Goal: Information Seeking & Learning: Check status

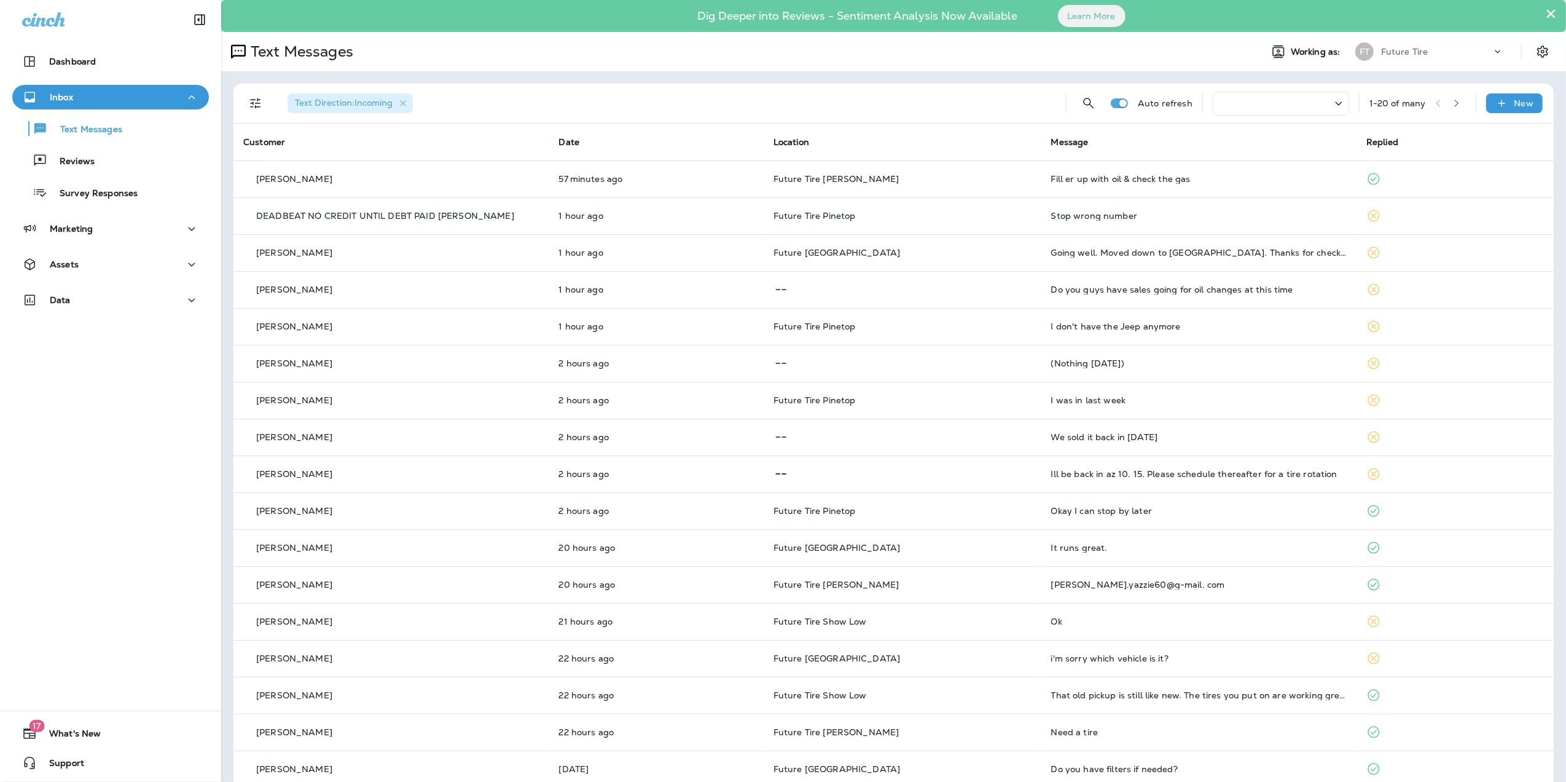
click at [1235, 103] on div at bounding box center [1281, 104] width 136 height 24
click at [122, 163] on div "Reviews" at bounding box center [110, 160] width 187 height 18
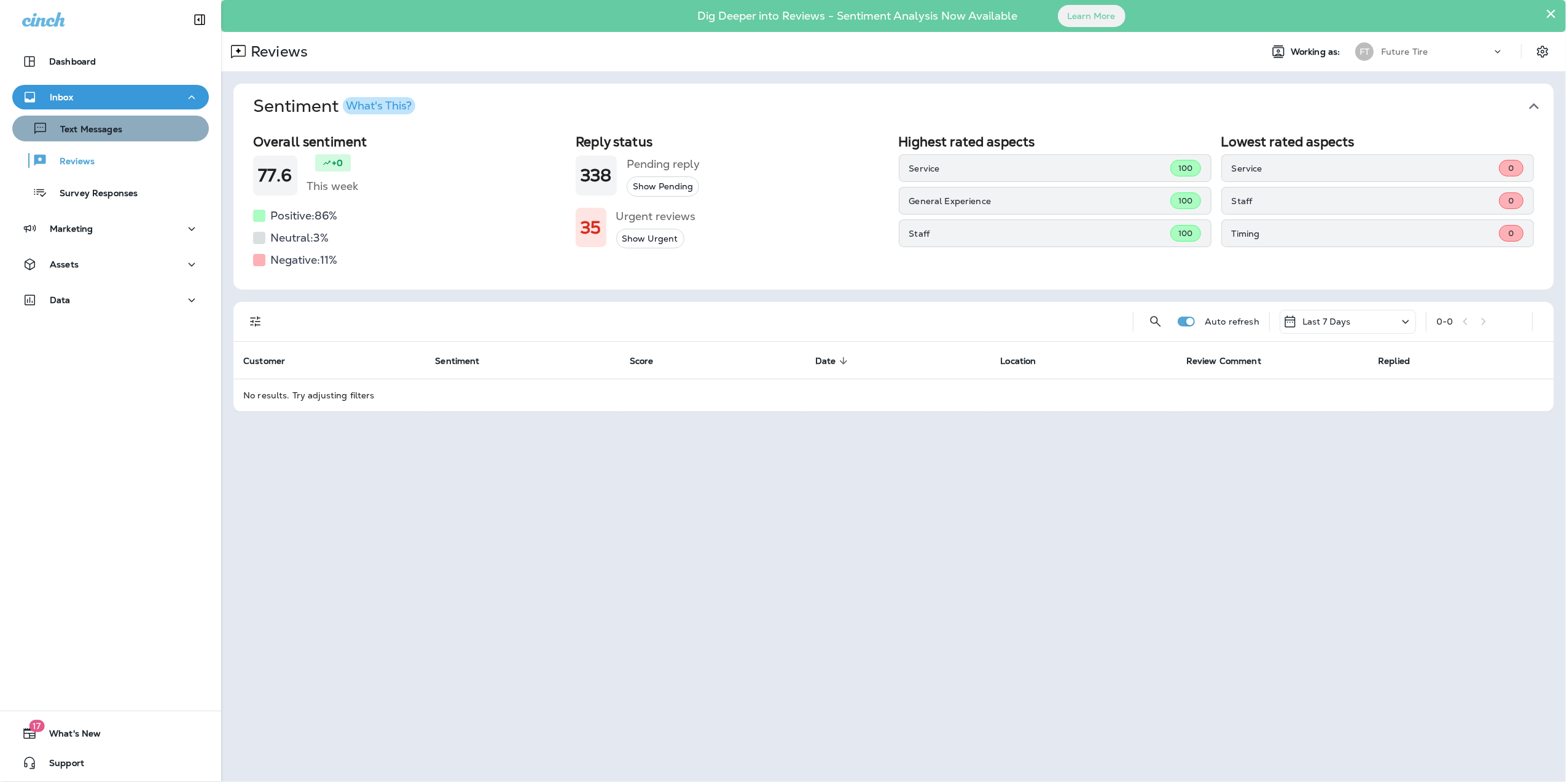
click at [121, 129] on div "Text Messages" at bounding box center [110, 128] width 187 height 18
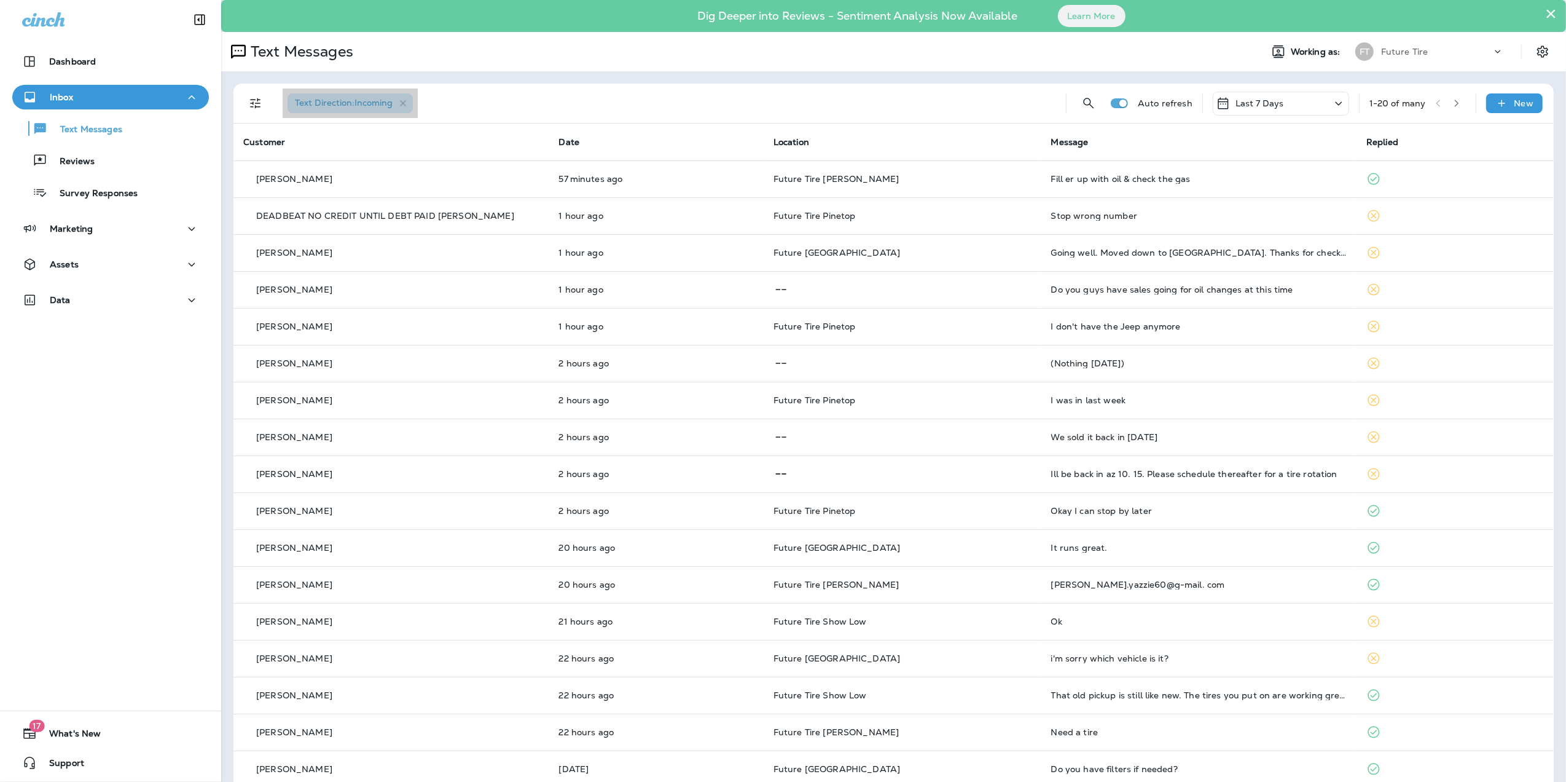
click at [326, 107] on span "Text Direction : Incoming" at bounding box center [344, 102] width 98 height 11
click at [1431, 54] on div "Future Tire" at bounding box center [1437, 51] width 111 height 18
click at [1169, 58] on div "Text Messages" at bounding box center [736, 51] width 1031 height 25
click at [1453, 104] on icon "button" at bounding box center [1457, 103] width 9 height 9
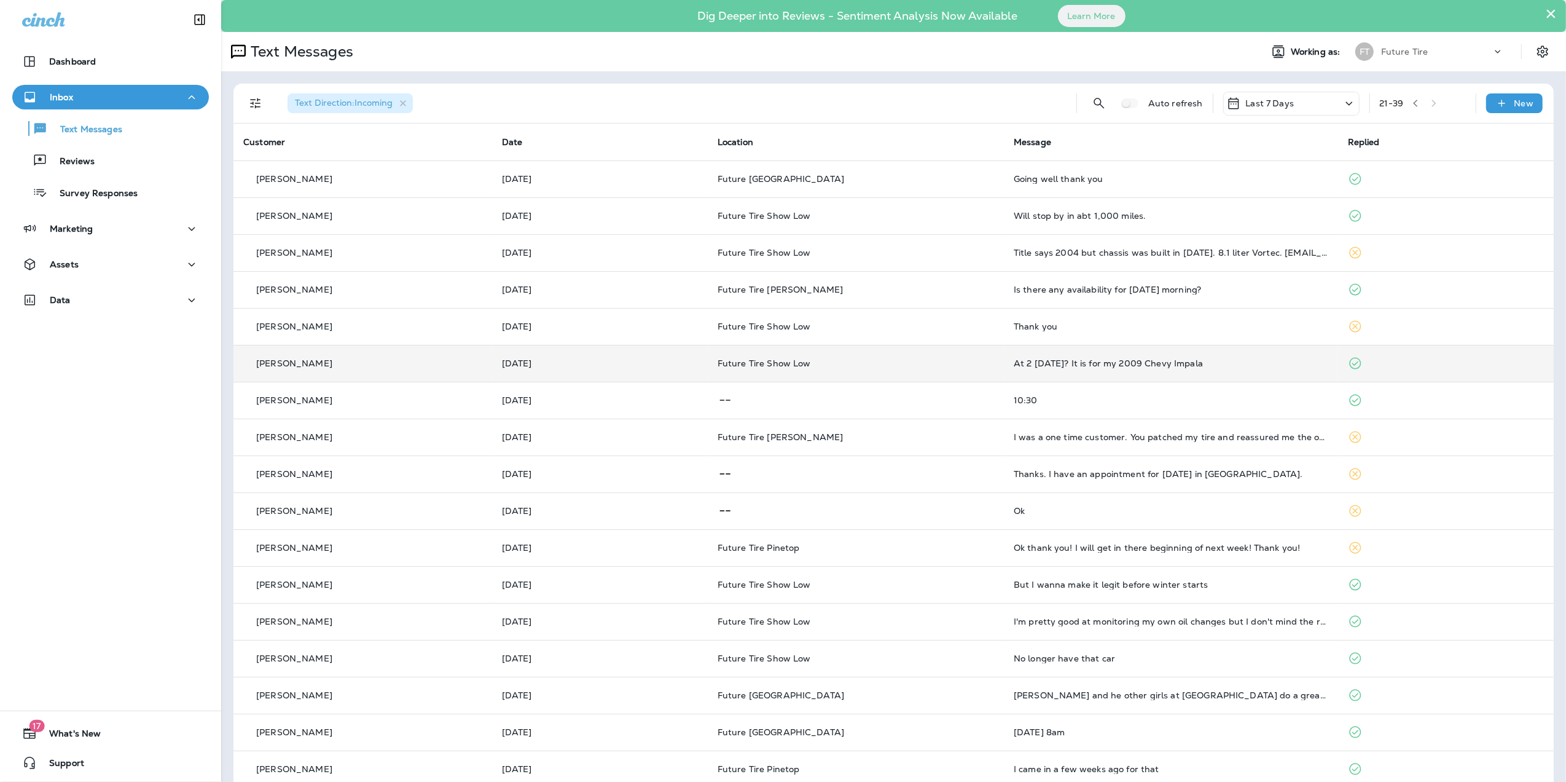
scroll to position [92, 0]
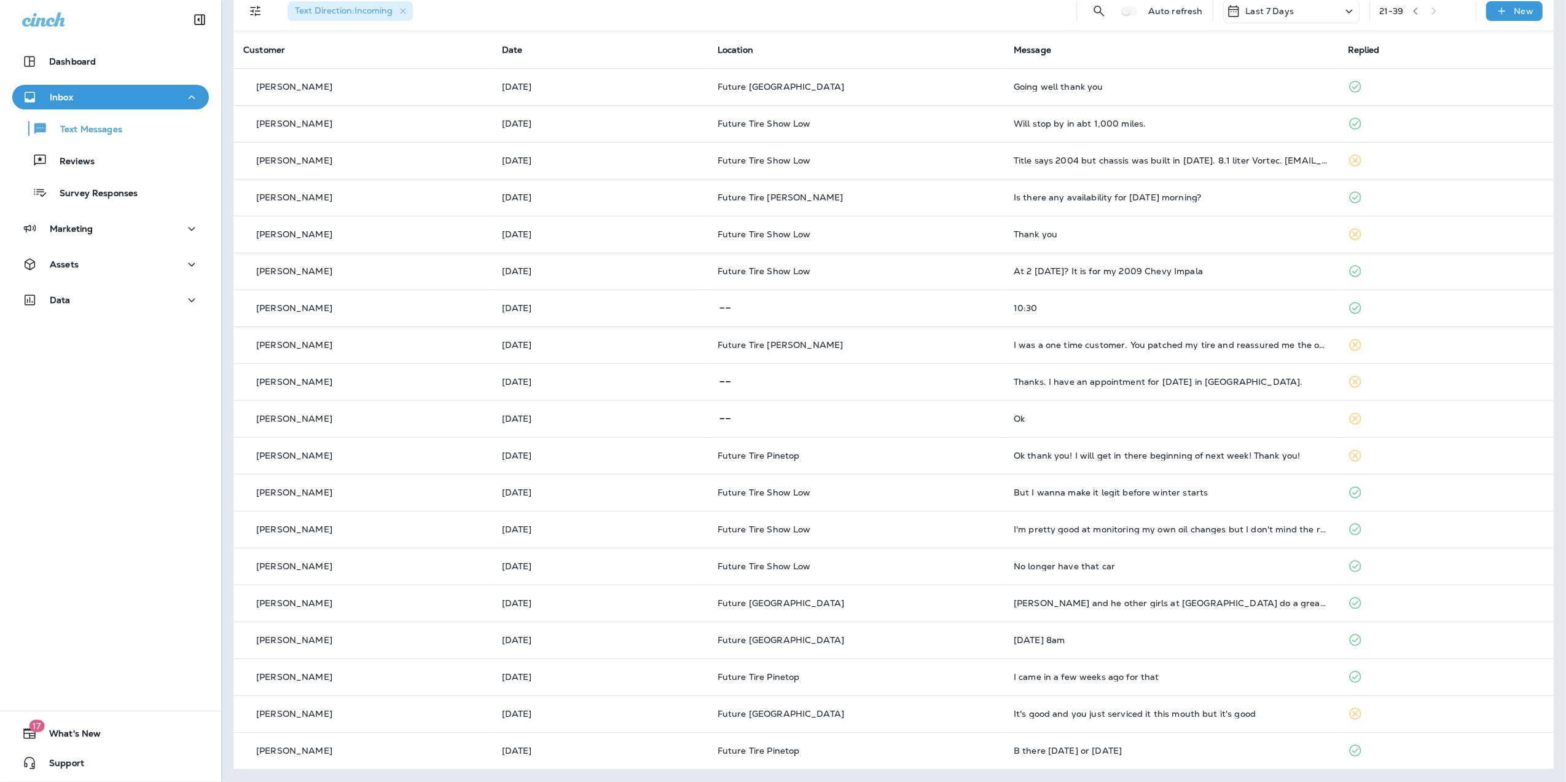
click at [1426, 10] on div "21 - 39" at bounding box center [1423, 11] width 86 height 18
click at [1414, 10] on button "button" at bounding box center [1416, 11] width 18 height 18
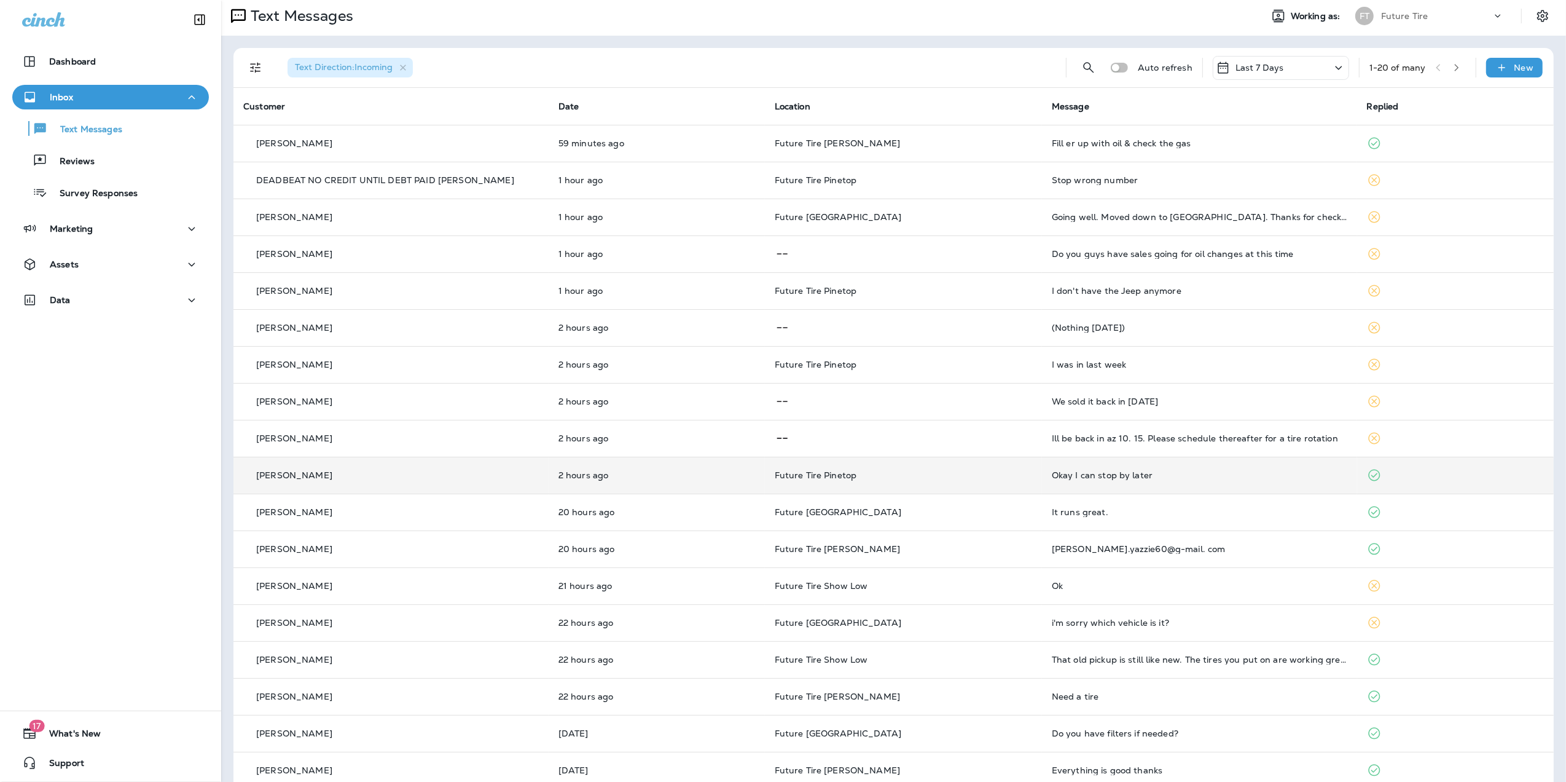
scroll to position [0, 0]
